Goal: Find specific page/section: Find specific page/section

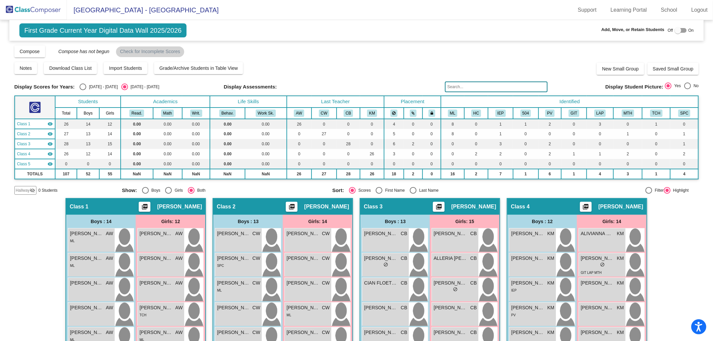
click at [37, 3] on img at bounding box center [33, 10] width 67 height 20
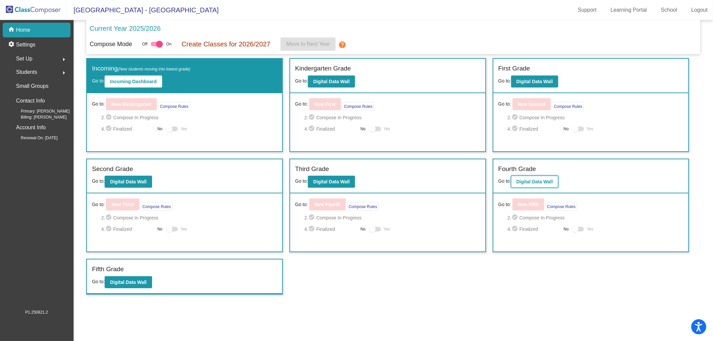
click at [540, 177] on button "Digital Data Wall" at bounding box center [534, 182] width 47 height 12
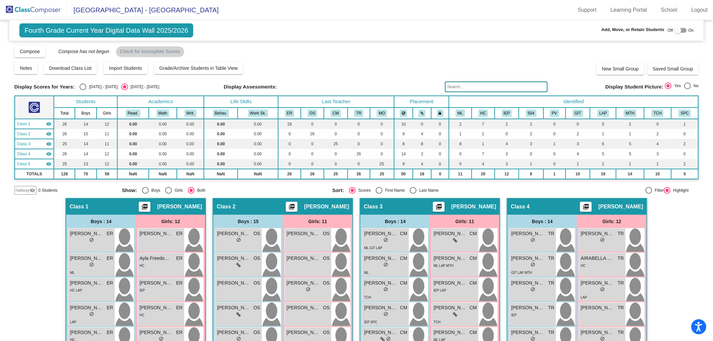
click at [39, 4] on img at bounding box center [33, 10] width 67 height 20
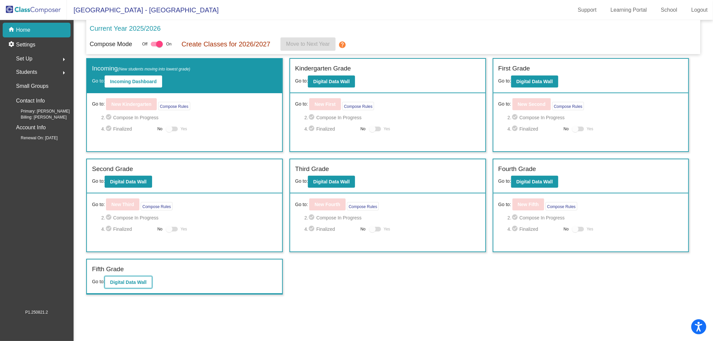
click at [133, 281] on b "Digital Data Wall" at bounding box center [128, 282] width 36 height 5
